Goal: Use online tool/utility: Utilize a website feature to perform a specific function

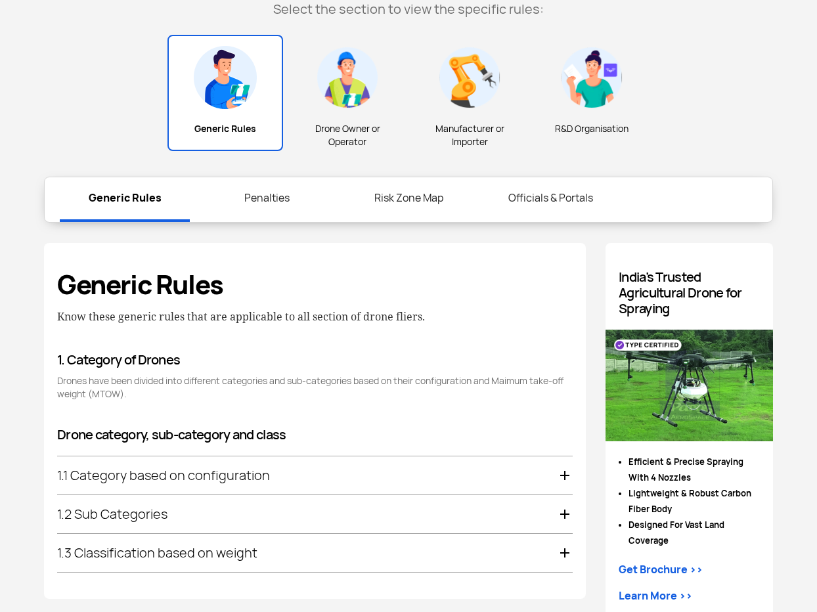
scroll to position [458, 0]
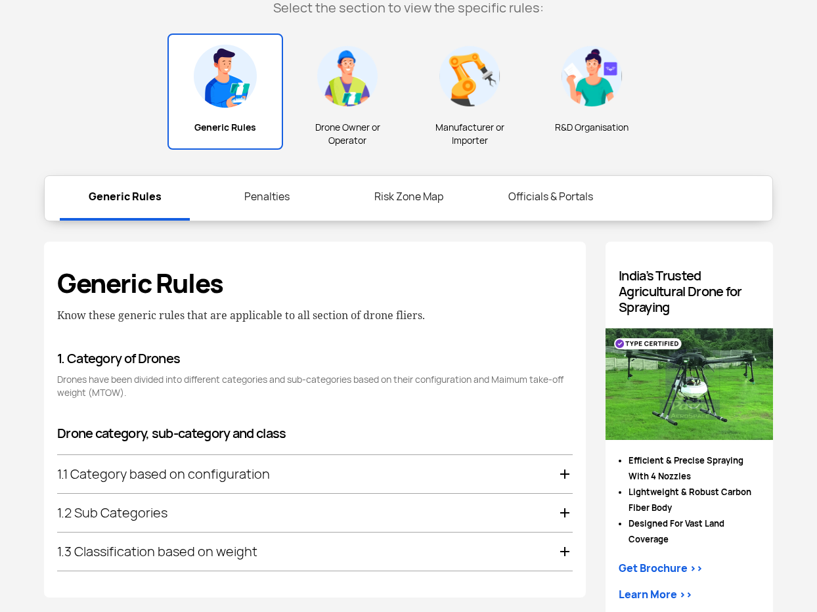
click at [166, 470] on div "1.1 Category based on configuration" at bounding box center [315, 475] width 516 height 38
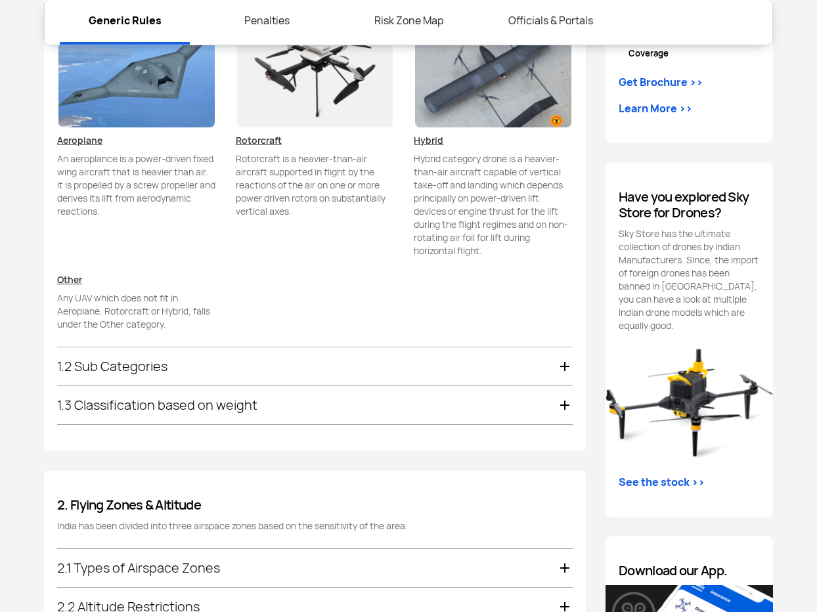
scroll to position [945, 0]
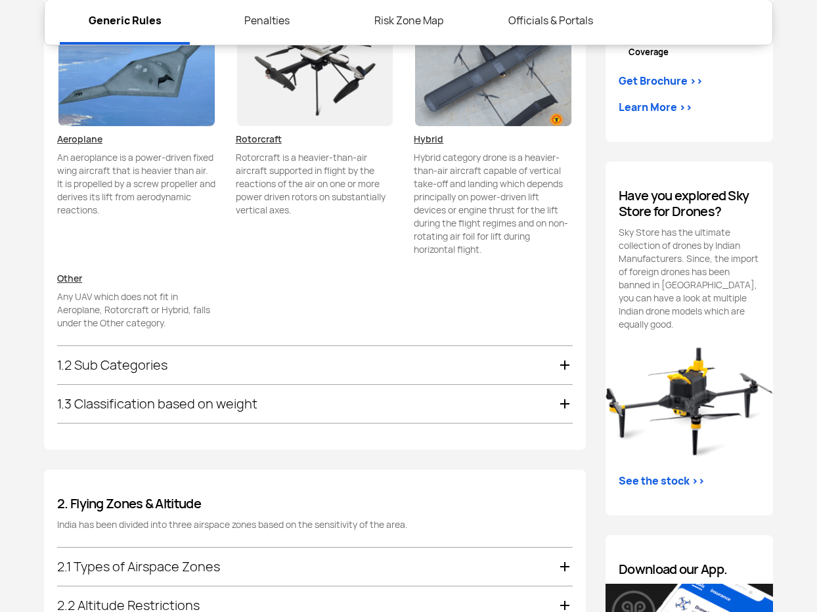
click at [141, 361] on div "1.2 Sub Categories" at bounding box center [315, 366] width 516 height 38
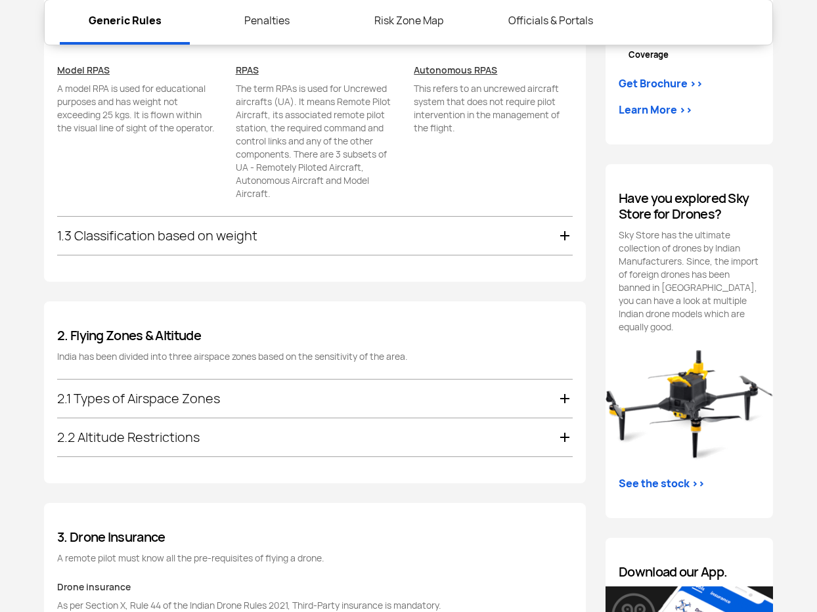
scroll to position [952, 0]
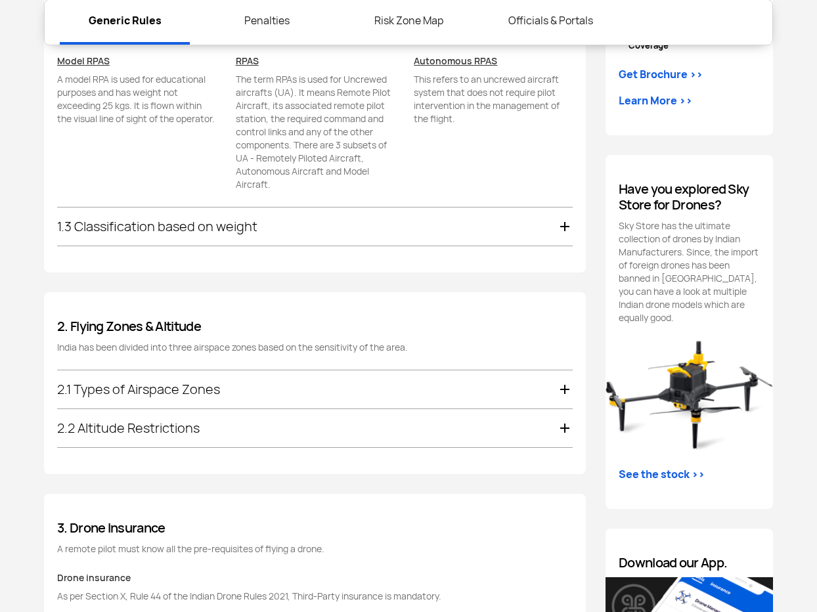
click at [183, 231] on div "1.3 Classification based on weight" at bounding box center [315, 227] width 516 height 38
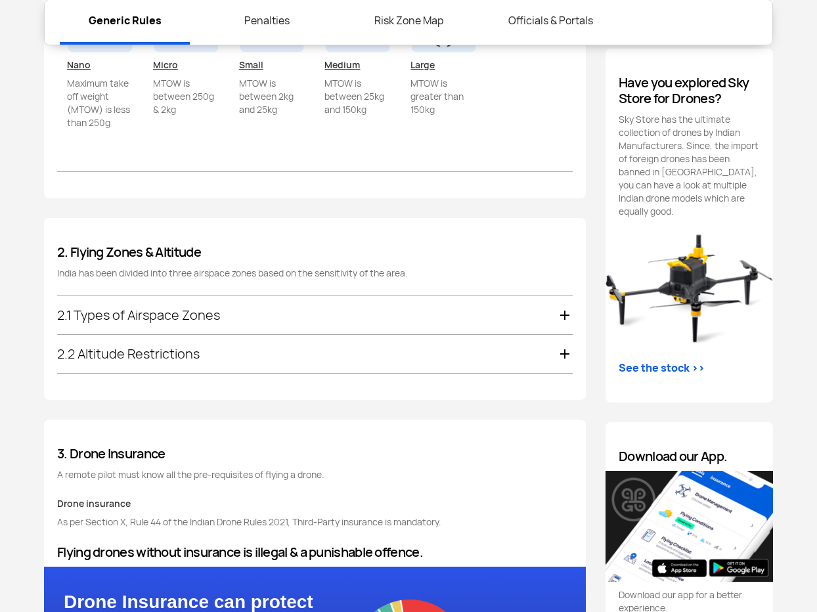
scroll to position [1066, 0]
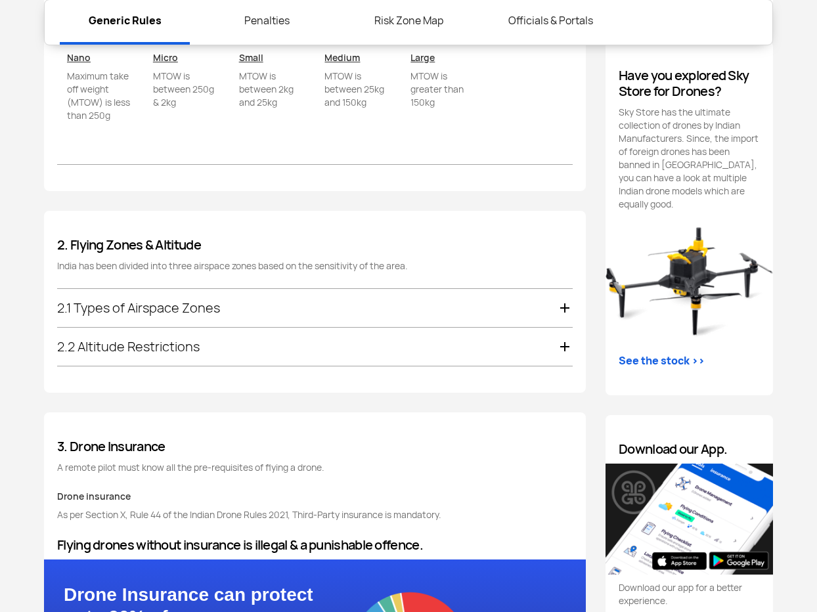
click at [179, 298] on div "2.1 Types of Airspace Zones" at bounding box center [315, 309] width 516 height 38
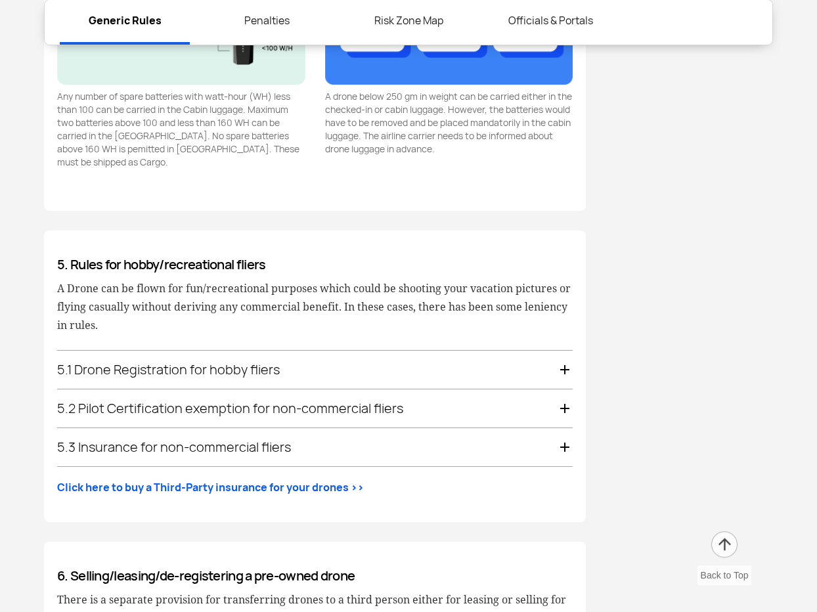
scroll to position [2387, 0]
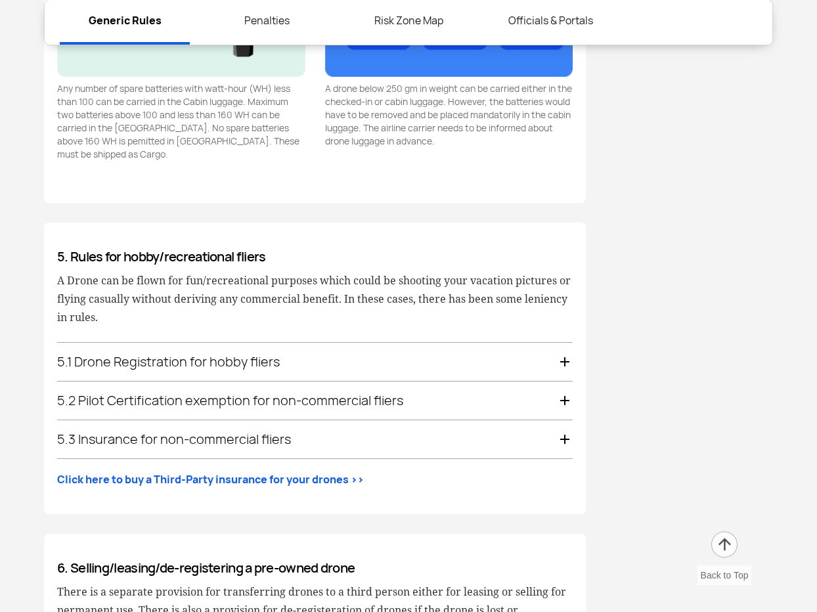
click at [164, 351] on div "5.1 Drone Registration for hobby fliers" at bounding box center [315, 363] width 516 height 38
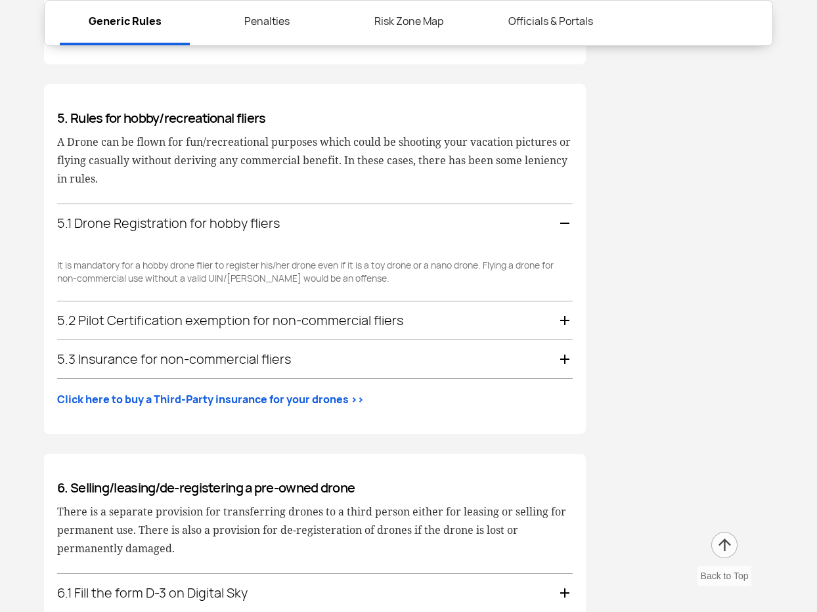
scroll to position [2250, 0]
click at [152, 309] on div "5.2 Pilot Certification exemption for non-commercial fliers" at bounding box center [315, 321] width 516 height 38
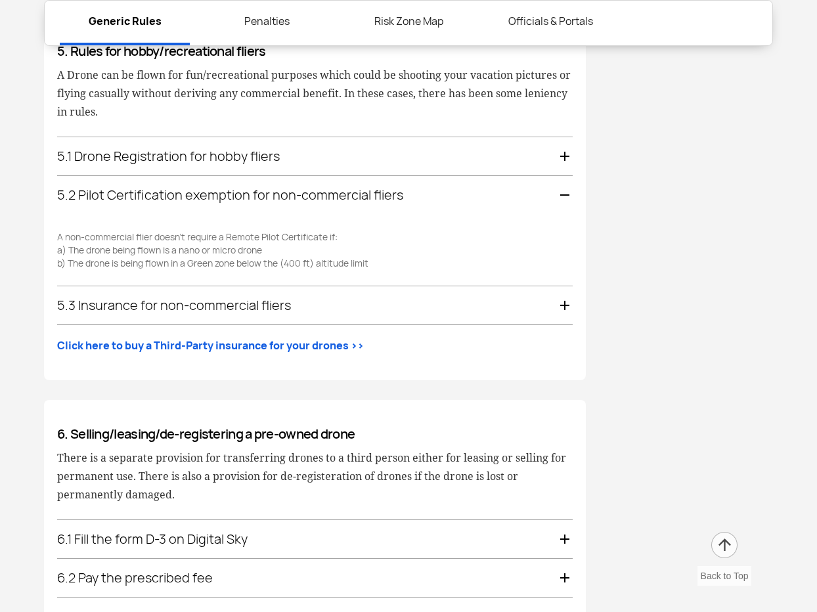
scroll to position [2317, 0]
click at [208, 141] on div "5.1 Drone Registration for hobby fliers" at bounding box center [315, 156] width 516 height 38
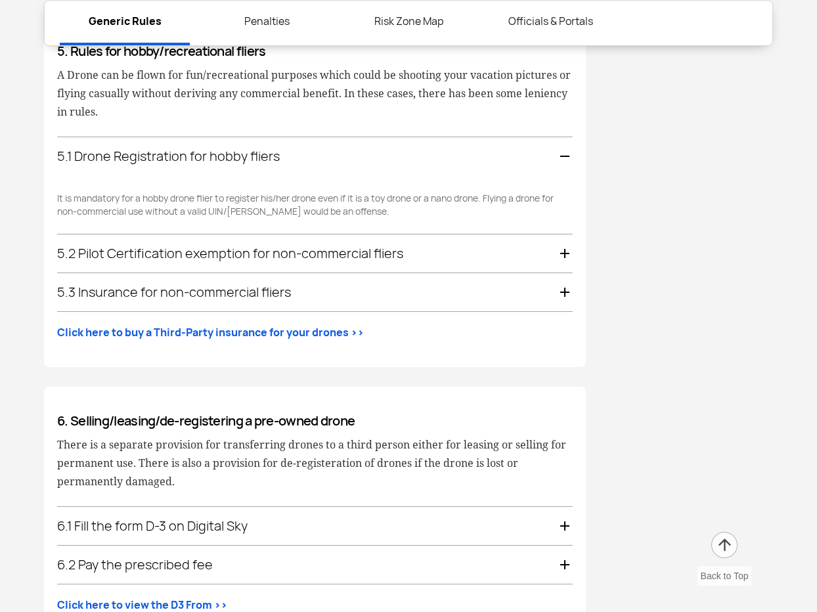
scroll to position [2373, 0]
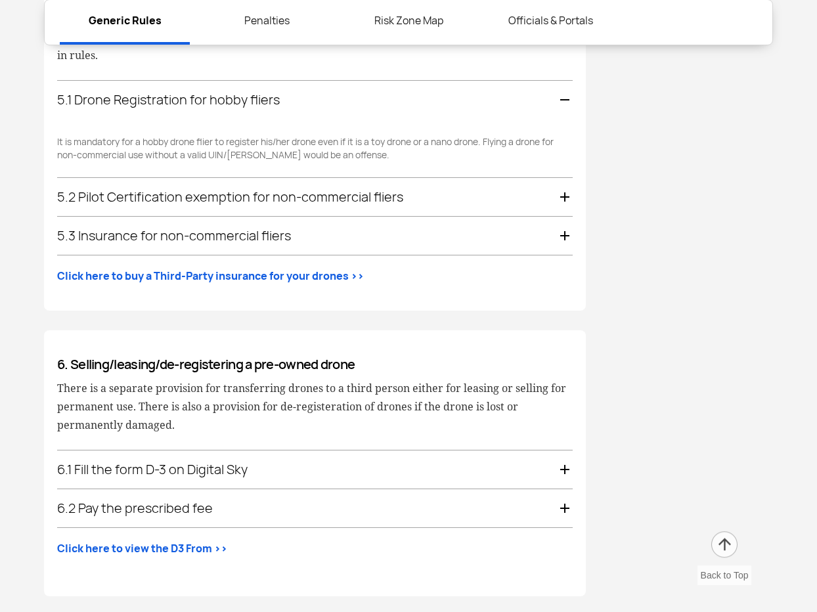
click at [177, 183] on div "5.2 Pilot Certification exemption for non-commercial fliers" at bounding box center [315, 198] width 516 height 38
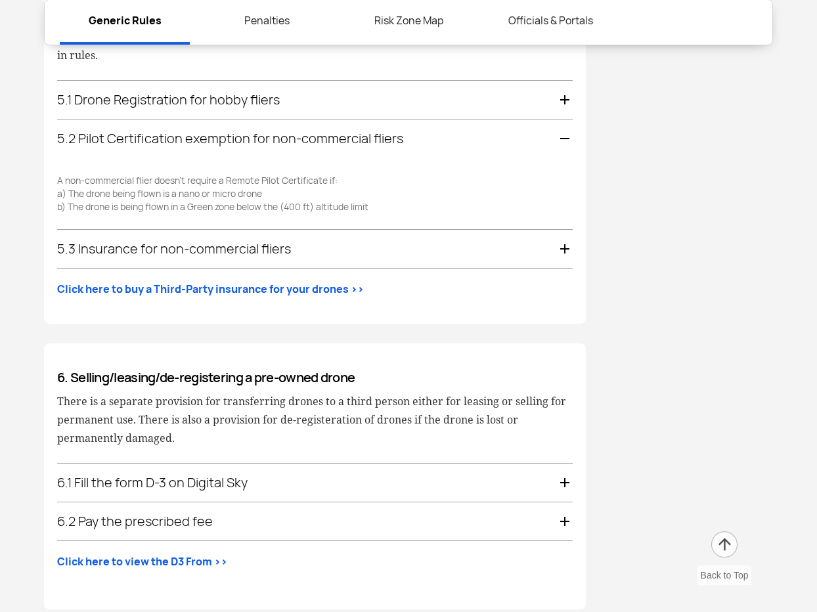
scroll to position [2412, 0]
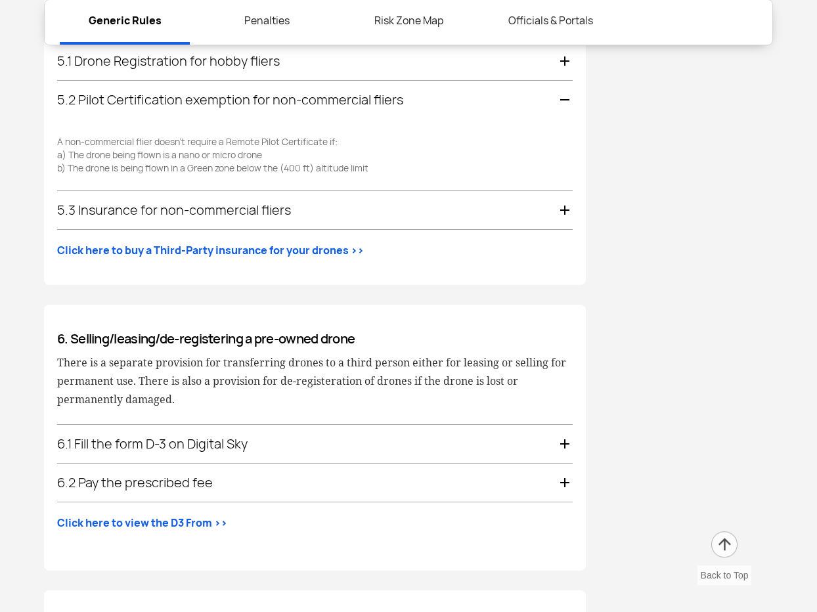
click at [160, 200] on div "5.3 Insurance for non-commercial fliers" at bounding box center [315, 211] width 516 height 38
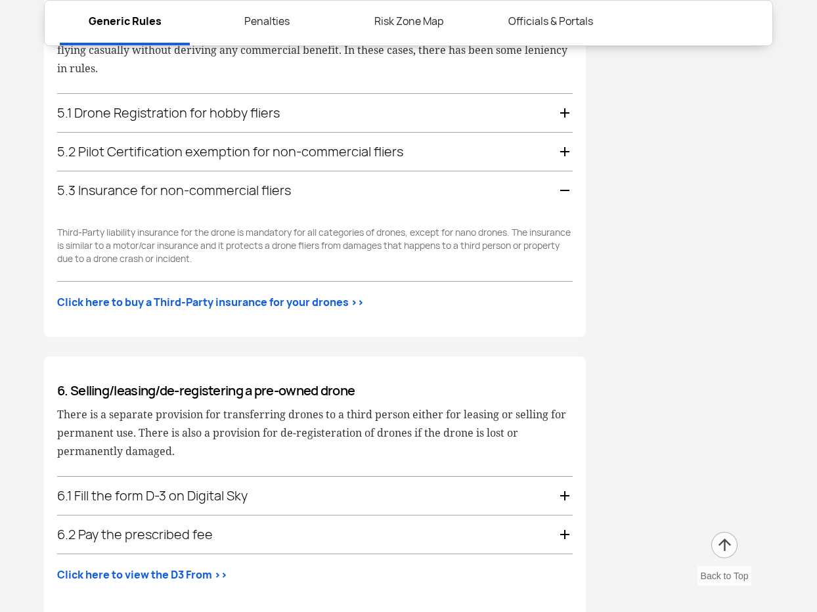
scroll to position [2360, 0]
click at [176, 137] on div "5.2 Pilot Certification exemption for non-commercial fliers" at bounding box center [315, 152] width 516 height 38
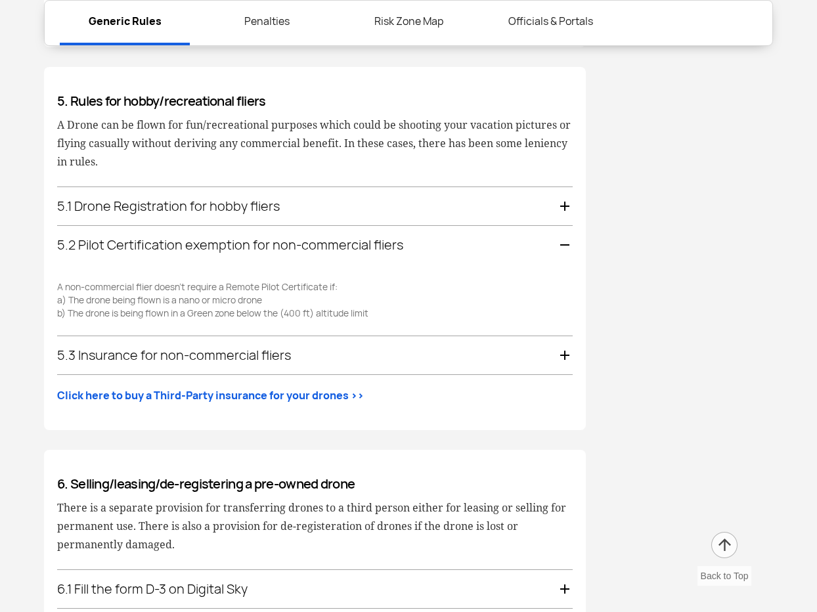
scroll to position [2263, 0]
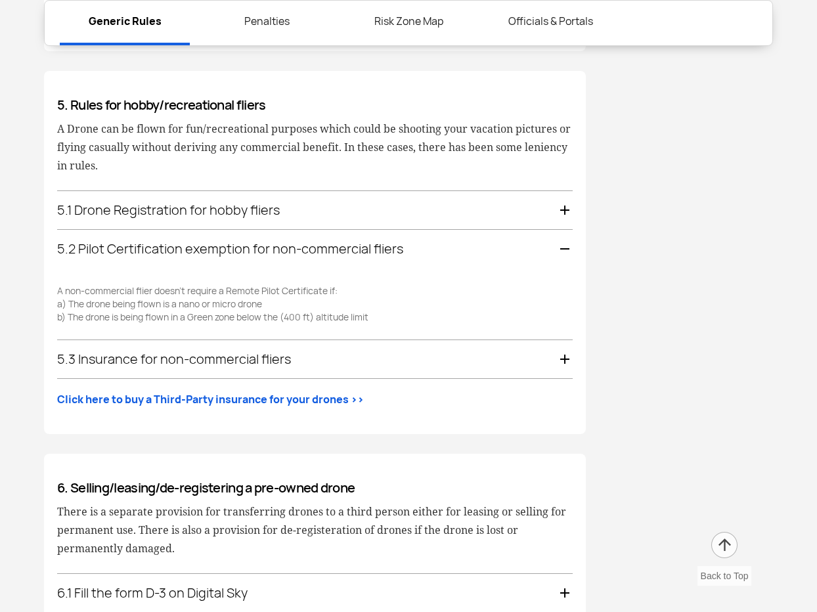
click at [185, 193] on div "5.1 Drone Registration for hobby fliers" at bounding box center [315, 210] width 516 height 38
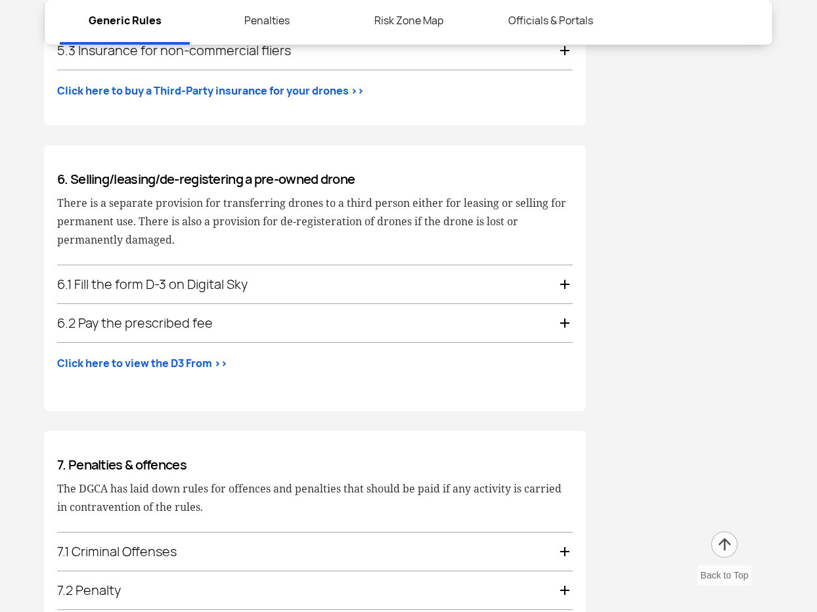
scroll to position [2559, 0]
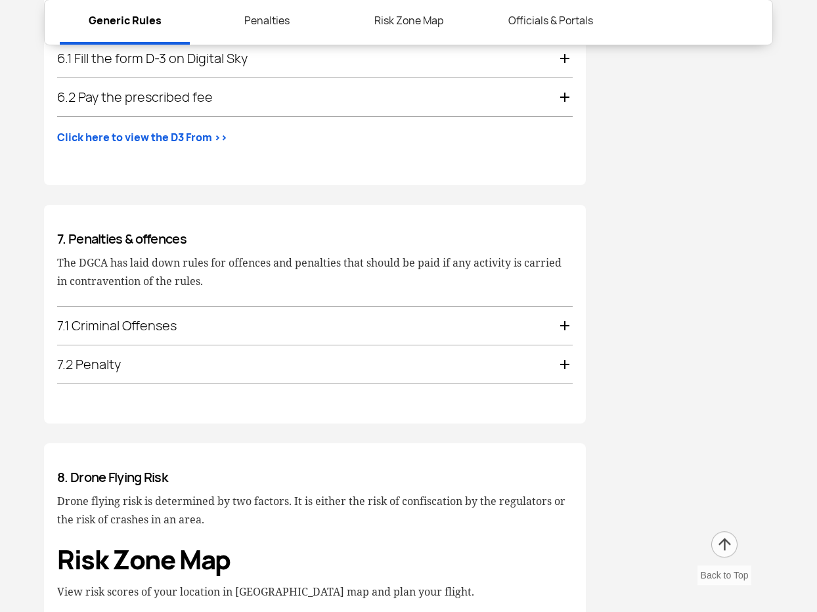
click at [145, 307] on div "7.1 Criminal Offenses" at bounding box center [315, 326] width 516 height 38
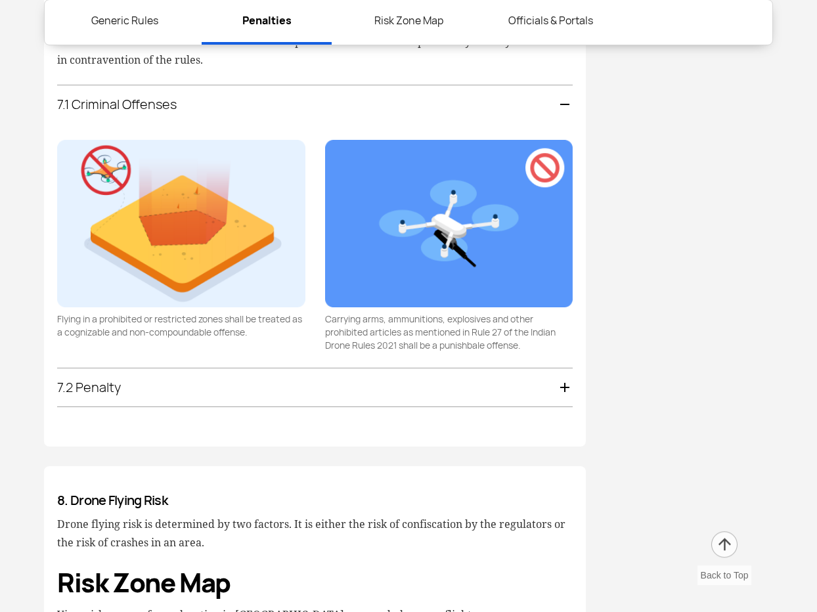
scroll to position [2952, 0]
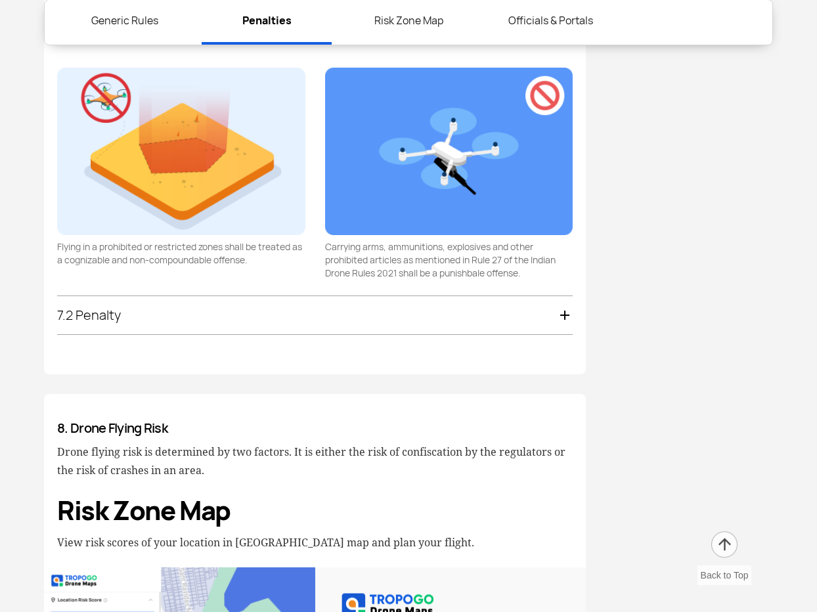
click at [145, 305] on div "7.2 Penalty" at bounding box center [315, 316] width 516 height 38
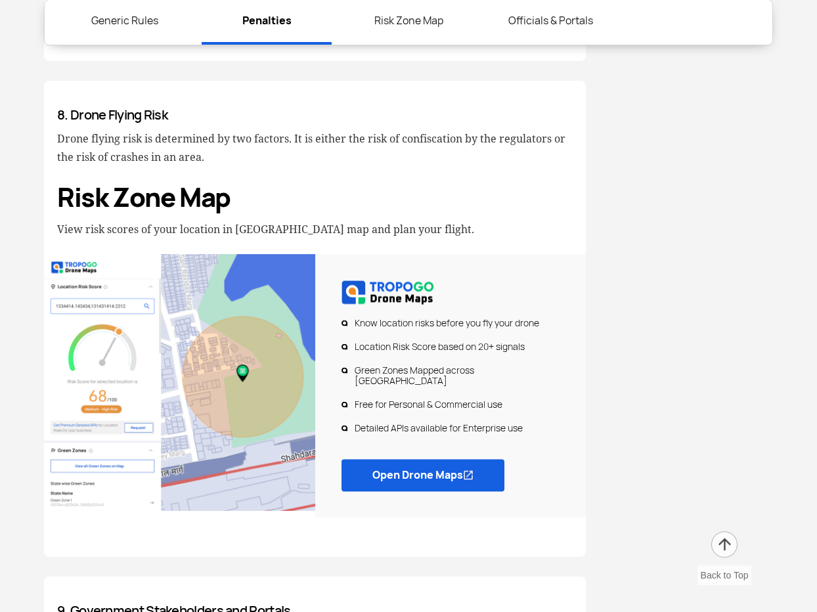
scroll to position [3150, 0]
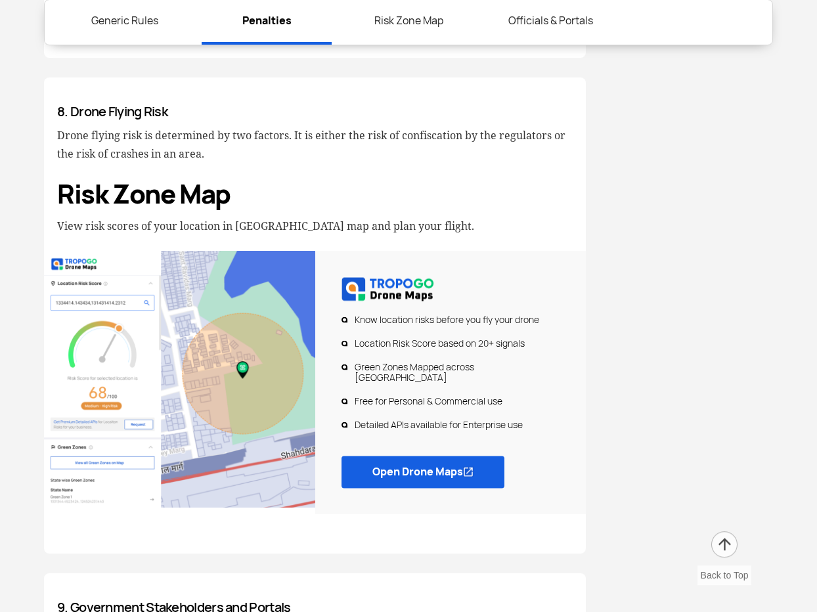
click at [390, 457] on link "Open Drone Maps" at bounding box center [423, 473] width 163 height 32
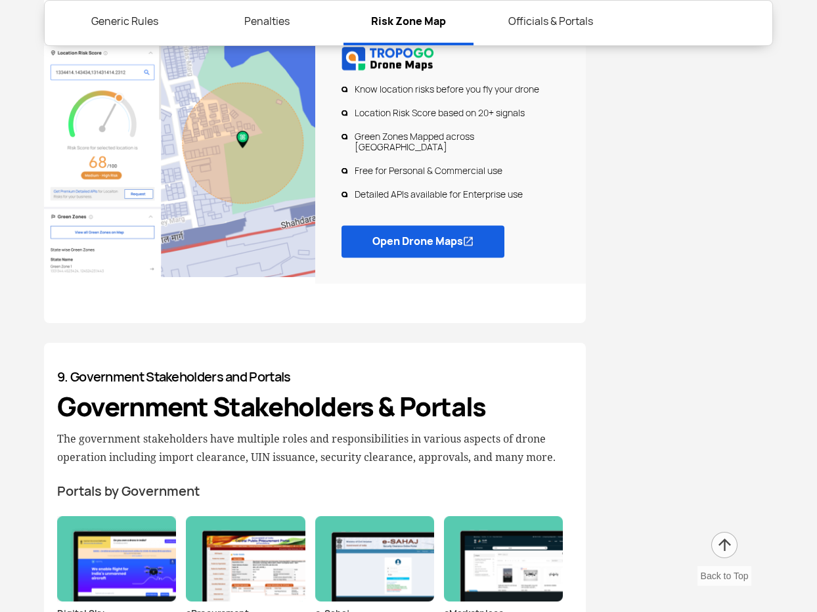
scroll to position [3369, 0]
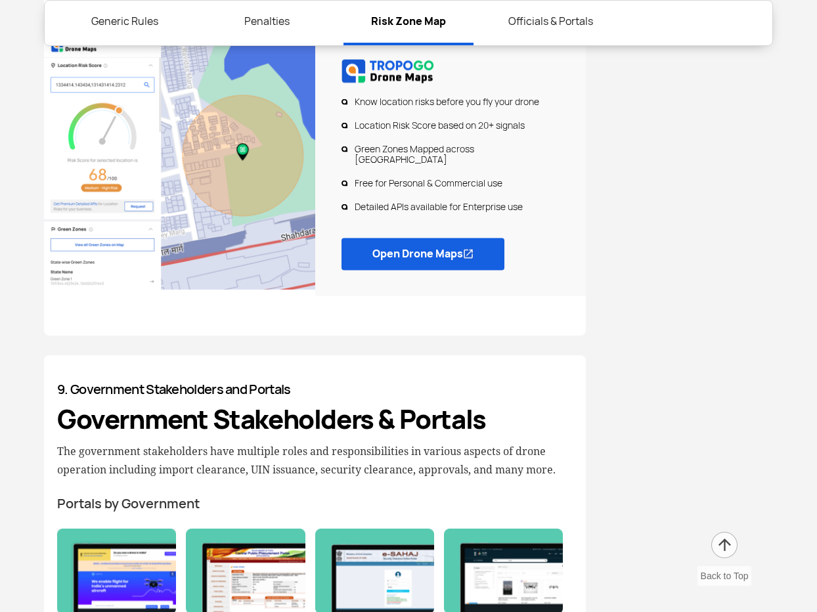
click at [393, 238] on link "Open Drone Maps" at bounding box center [423, 254] width 163 height 32
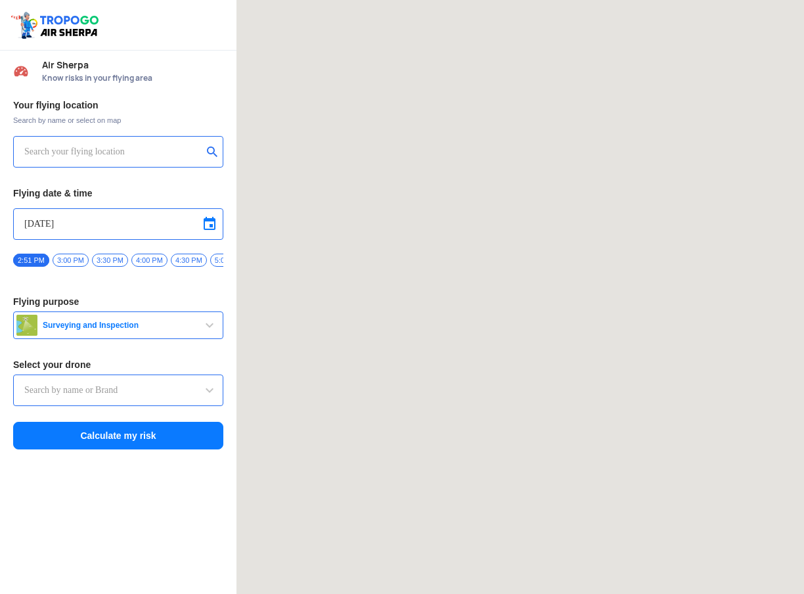
type input "Asteria A200"
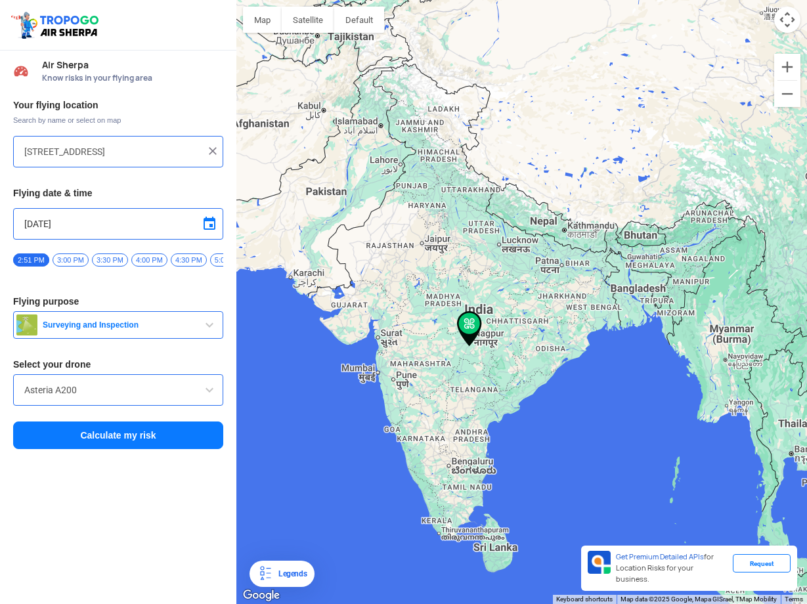
click at [200, 151] on input "[STREET_ADDRESS]" at bounding box center [113, 152] width 178 height 16
type input "7"
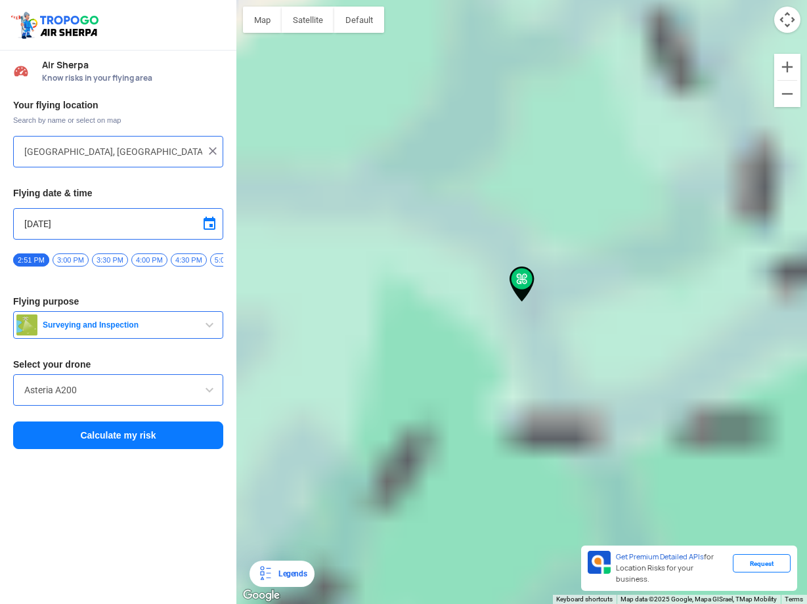
type input "Digboi Park, Digboi, Assam 786171, India"
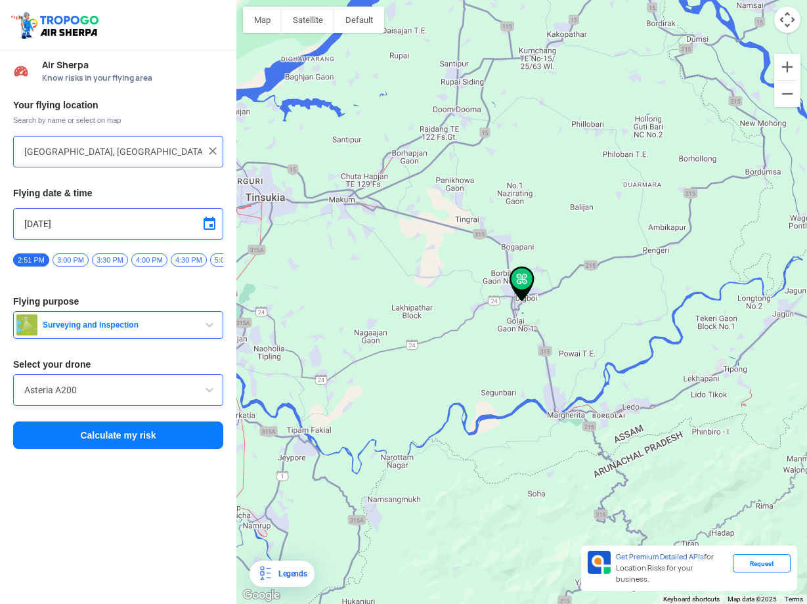
click at [151, 259] on span "4:00 PM" at bounding box center [149, 260] width 36 height 13
click at [104, 326] on span "Surveying and Inspection" at bounding box center [119, 325] width 164 height 11
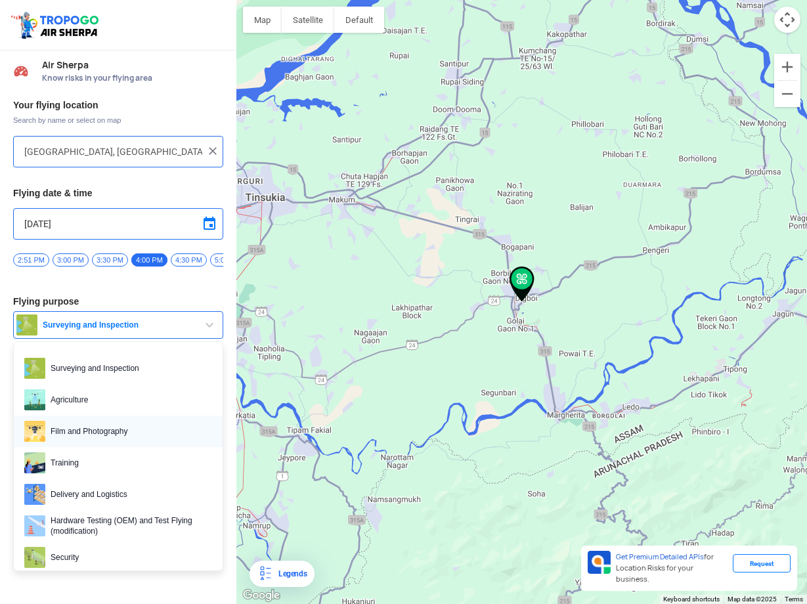
click at [103, 430] on span "Film and Photography" at bounding box center [128, 431] width 167 height 21
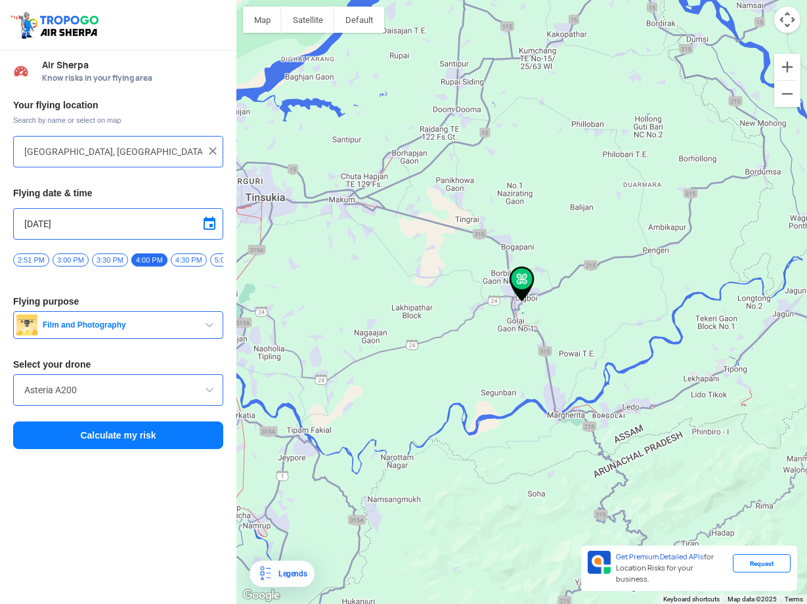
click at [101, 396] on input "Asteria A200" at bounding box center [118, 390] width 188 height 16
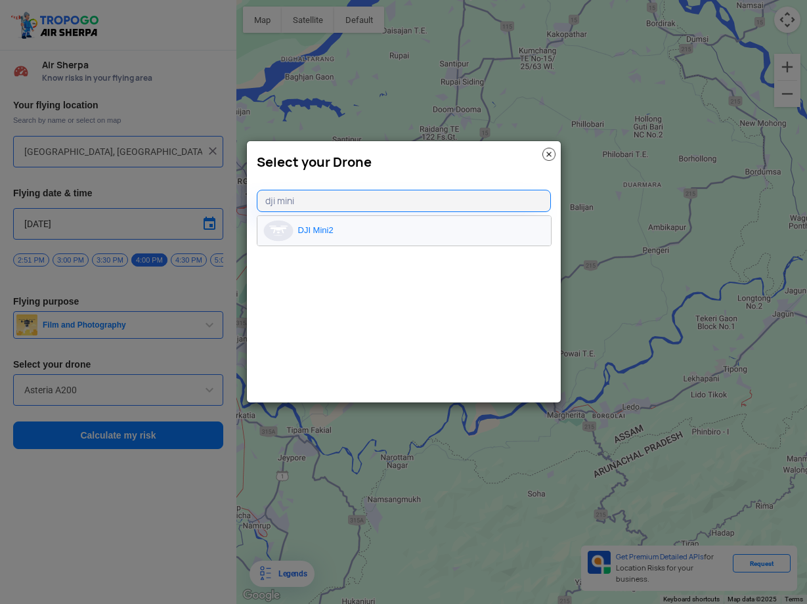
type input "dji mini"
click at [314, 229] on li "DJI Mini2" at bounding box center [405, 231] width 294 height 30
type input "DJI Mini2"
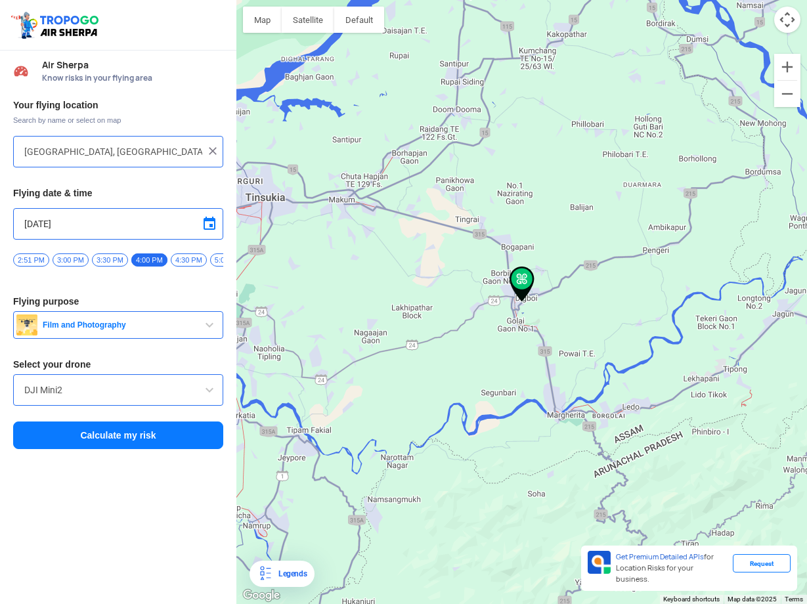
click at [103, 438] on button "Calculate my risk" at bounding box center [118, 436] width 210 height 28
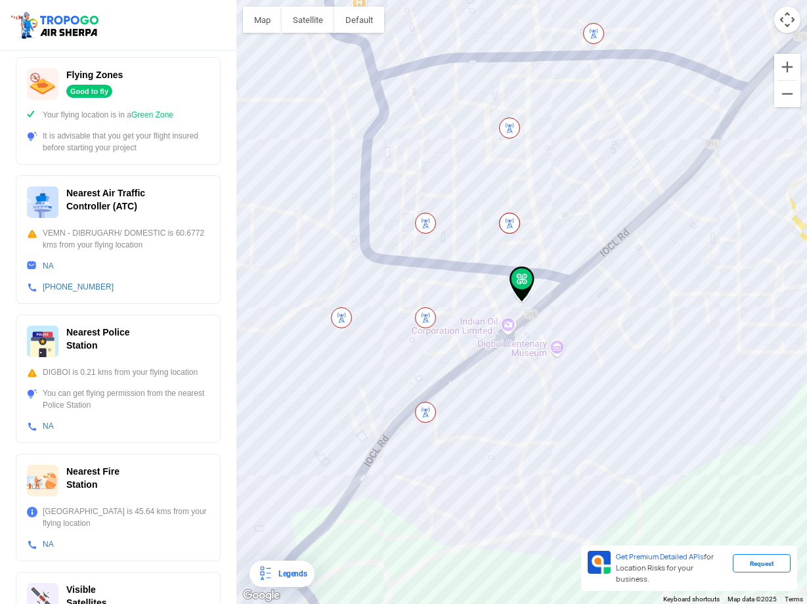
scroll to position [248, 0]
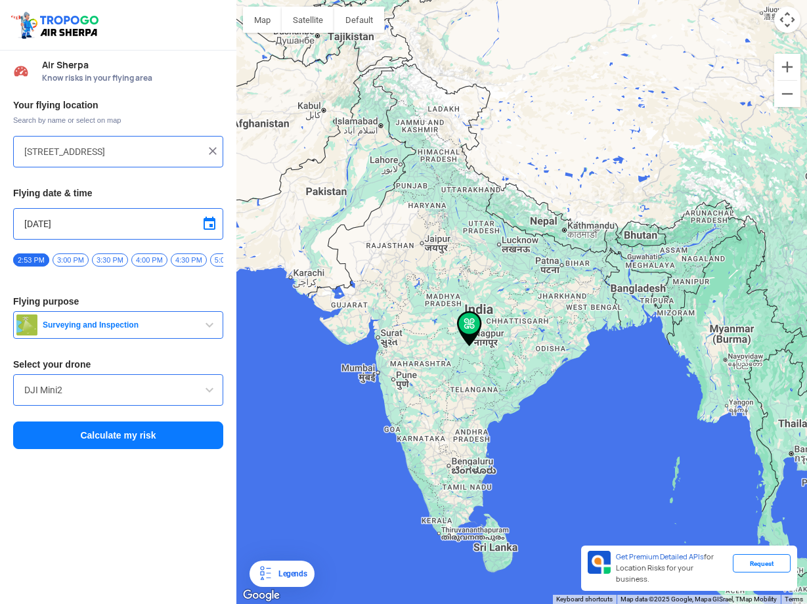
click at [202, 150] on input "[STREET_ADDRESS]" at bounding box center [113, 152] width 178 height 16
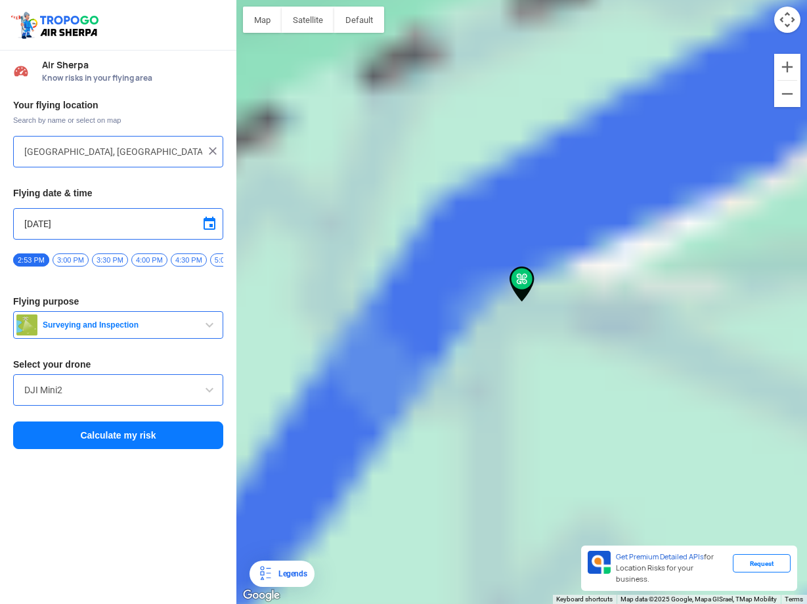
type input "[STREET_ADDRESS]"
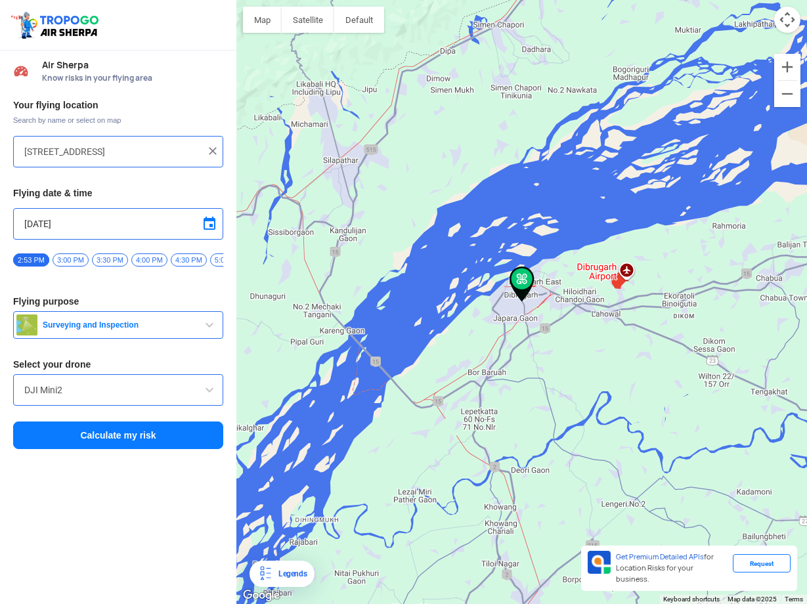
click at [131, 441] on button "Calculate my risk" at bounding box center [118, 436] width 210 height 28
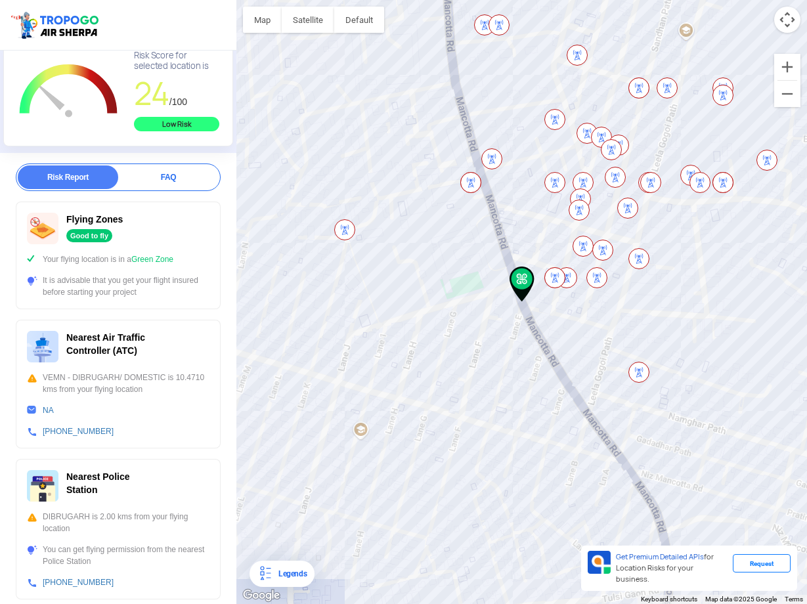
scroll to position [102, 0]
